Goal: Transaction & Acquisition: Purchase product/service

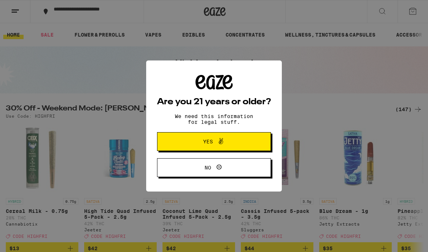
click at [238, 135] on button "Yes" at bounding box center [214, 141] width 114 height 19
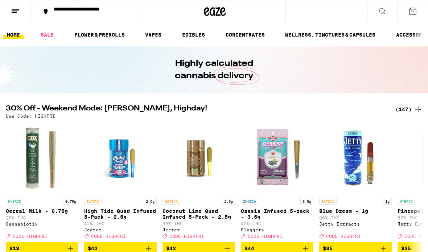
click at [379, 10] on icon at bounding box center [382, 11] width 6 height 6
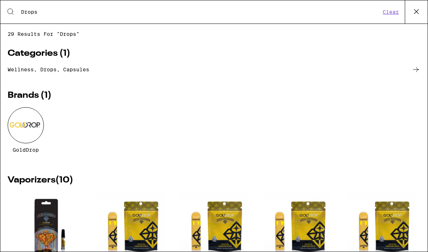
type input "Drops"
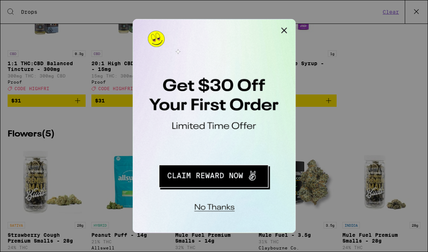
scroll to position [655, 0]
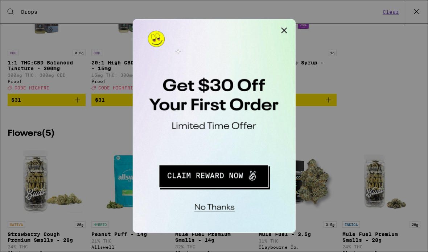
click at [226, 26] on button "Close Modal" at bounding box center [224, 26] width 15 height 15
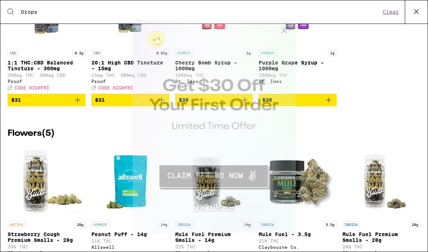
click at [46, 181] on img "Open page for Strawberry Cough Premium Smalls - 28g from Claybourne Co." at bounding box center [46, 181] width 73 height 73
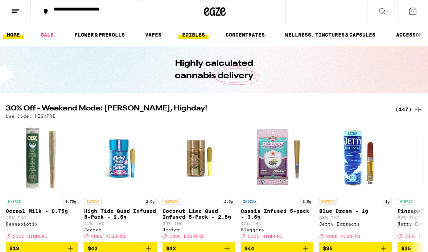
click at [197, 34] on link "EDIBLES" at bounding box center [193, 34] width 30 height 9
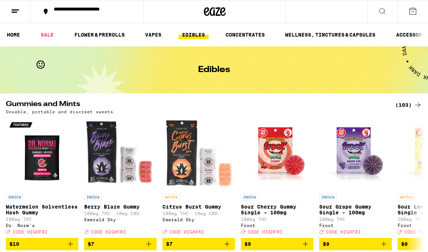
click at [384, 16] on button at bounding box center [382, 11] width 30 height 23
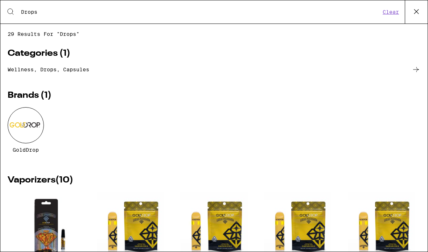
type input "Drops"
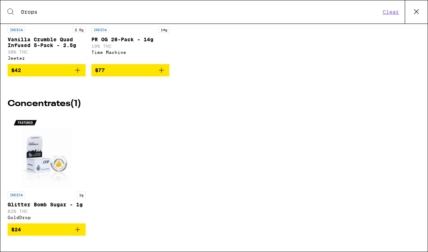
scroll to position [1052, 0]
